Goal: Transaction & Acquisition: Purchase product/service

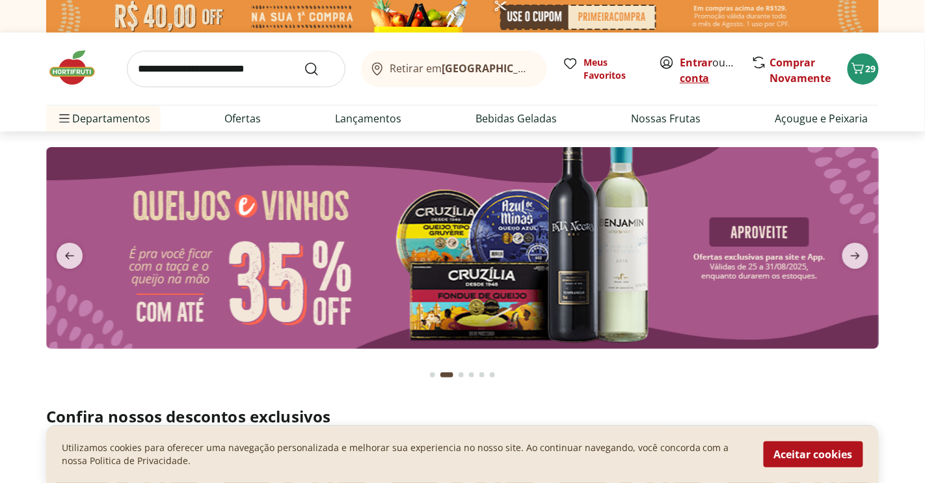
click at [714, 81] on link "Criar conta" at bounding box center [716, 70] width 72 height 30
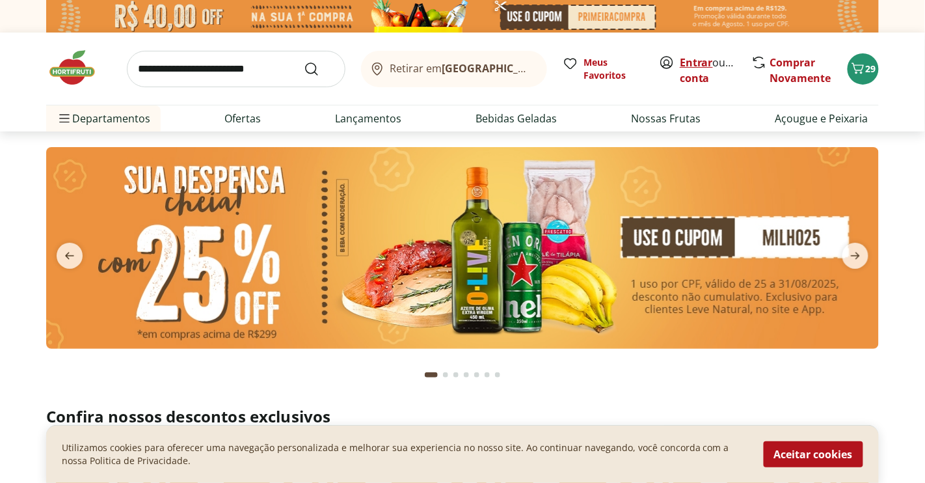
click at [697, 62] on link "Entrar" at bounding box center [696, 62] width 33 height 14
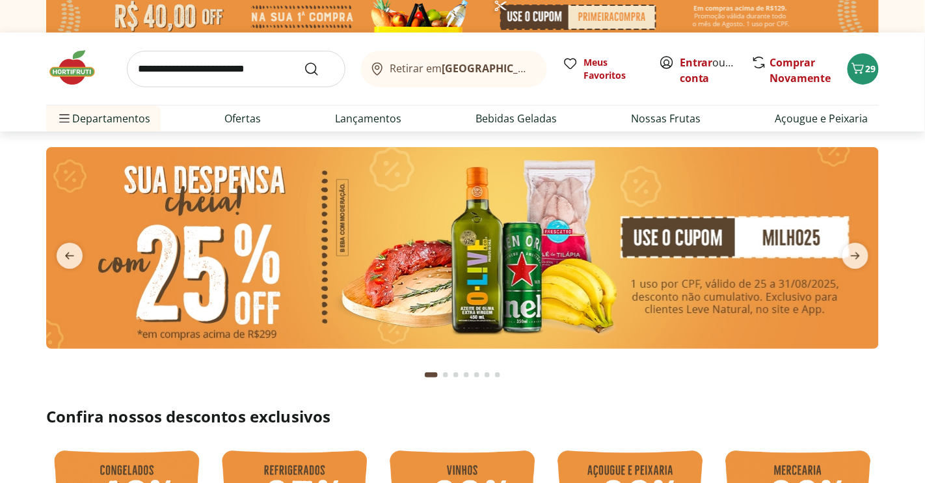
click at [670, 61] on icon at bounding box center [667, 63] width 16 height 16
click at [684, 65] on link "Entrar" at bounding box center [696, 62] width 33 height 14
click at [865, 68] on icon "Carrinho" at bounding box center [858, 68] width 16 height 16
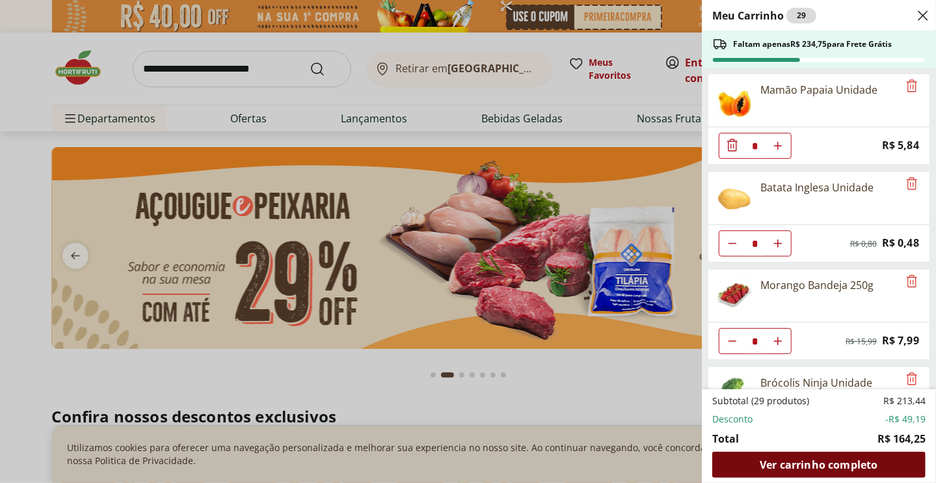
click at [843, 468] on span "Ver carrinho completo" at bounding box center [819, 464] width 118 height 10
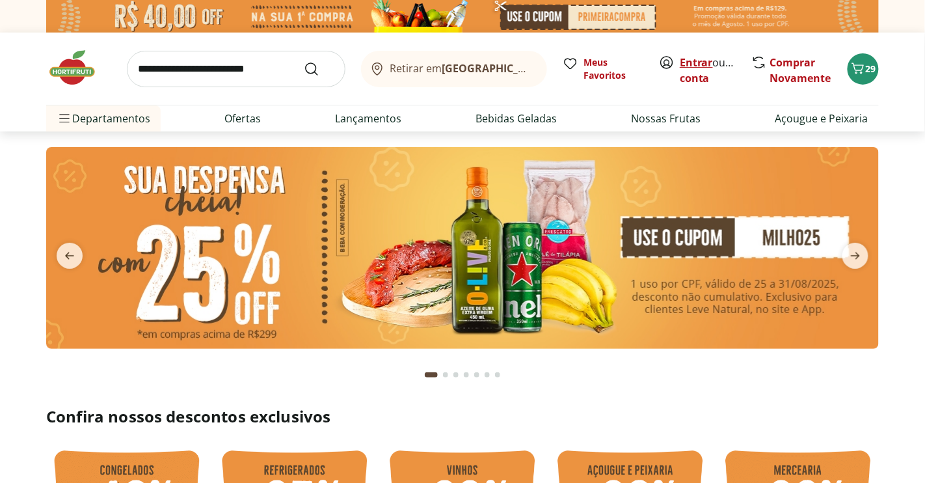
click at [699, 62] on link "Entrar" at bounding box center [696, 62] width 33 height 14
click at [514, 68] on b "[GEOGRAPHIC_DATA]/[GEOGRAPHIC_DATA]" at bounding box center [551, 68] width 219 height 14
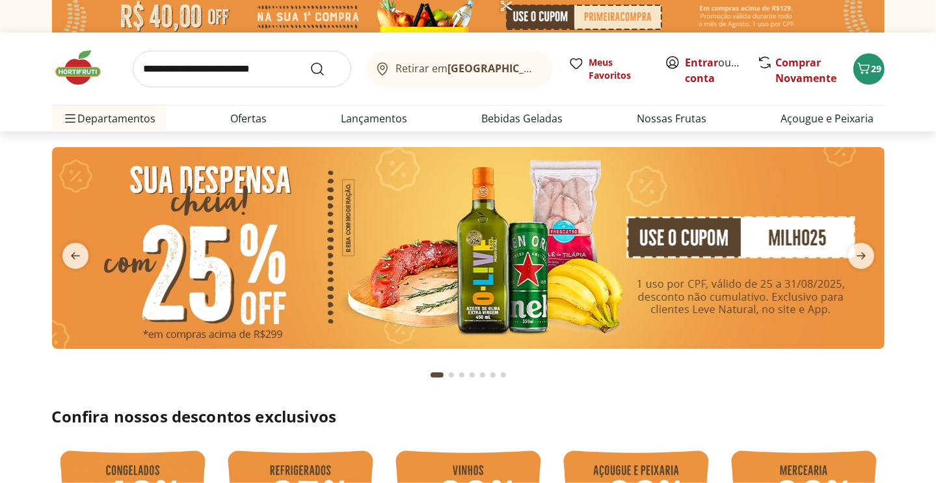
drag, startPoint x: 0, startPoint y: 0, endPoint x: 515, endPoint y: 68, distance: 519.6
click at [515, 68] on b "[GEOGRAPHIC_DATA]/[GEOGRAPHIC_DATA]" at bounding box center [556, 68] width 219 height 14
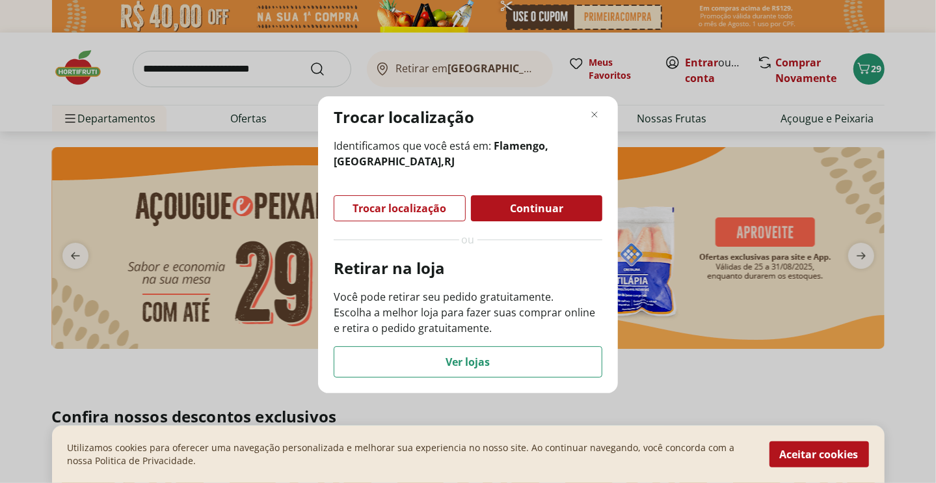
click at [548, 211] on span "Continuar" at bounding box center [536, 208] width 53 height 10
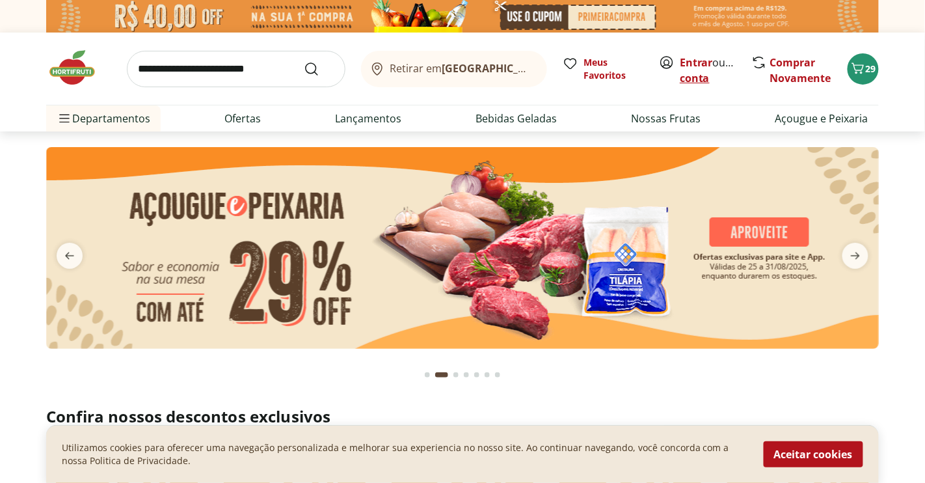
click at [715, 82] on link "Criar conta" at bounding box center [716, 70] width 72 height 30
